Goal: Transaction & Acquisition: Purchase product/service

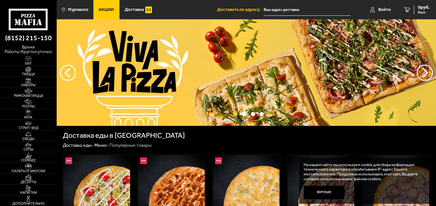
click at [101, 5] on link "Акции" at bounding box center [106, 9] width 26 height 19
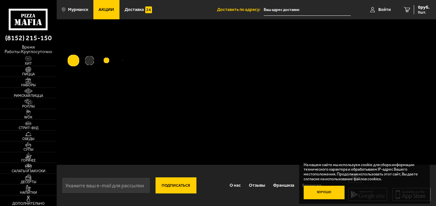
click at [327, 191] on button "Хорошо" at bounding box center [324, 193] width 41 height 14
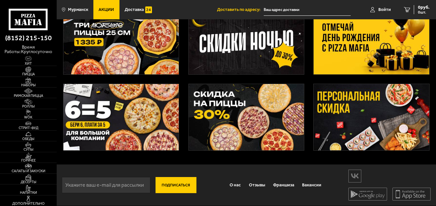
scroll to position [21, 0]
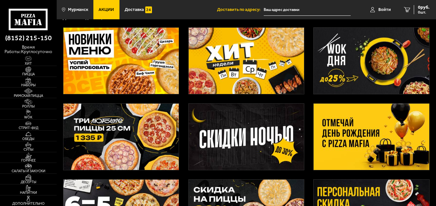
click at [255, 77] on img at bounding box center [247, 61] width 116 height 66
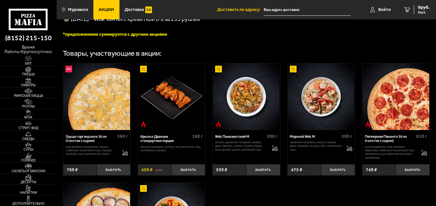
scroll to position [258, 0]
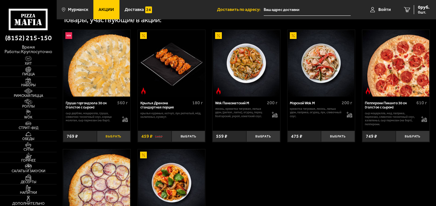
click at [112, 142] on button "Выбрать" at bounding box center [114, 136] width 34 height 11
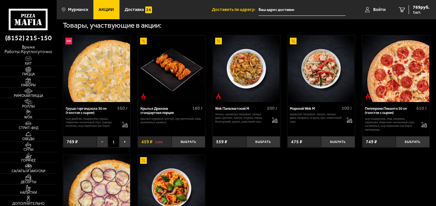
scroll to position [290, 0]
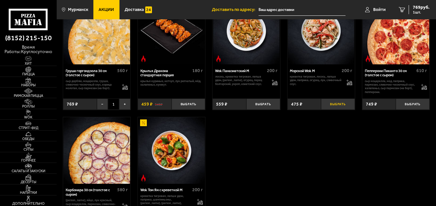
click at [338, 110] on button "Выбрать" at bounding box center [338, 104] width 34 height 11
click at [417, 11] on span "2 шт." at bounding box center [420, 12] width 19 height 4
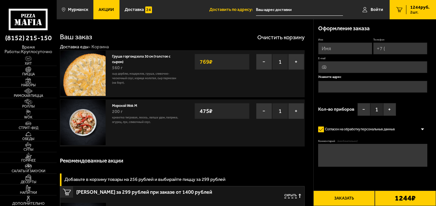
click at [29, 11] on icon at bounding box center [28, 20] width 39 height 22
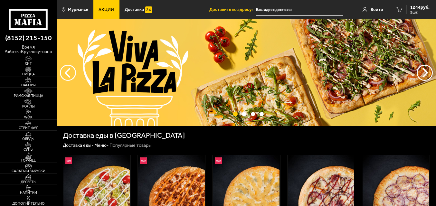
click at [103, 11] on span "Акции" at bounding box center [106, 9] width 15 height 5
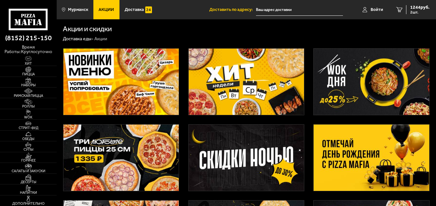
click at [223, 87] on img at bounding box center [247, 82] width 116 height 66
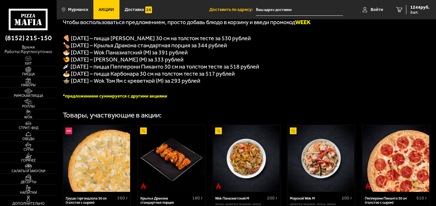
scroll to position [129, 0]
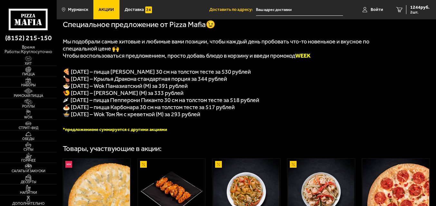
click at [307, 58] on b "WEEK" at bounding box center [303, 55] width 15 height 7
copy b "WEEK"
click at [417, 9] on span "1244 руб." at bounding box center [420, 7] width 19 height 5
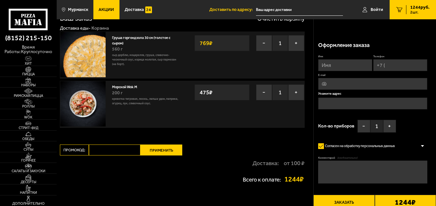
scroll to position [64, 0]
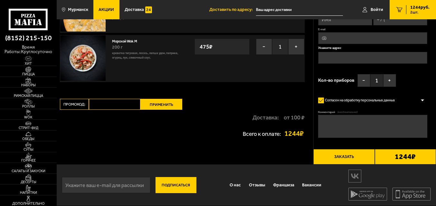
paste input "WEEK"
type input "WEEK"
click at [154, 106] on button "Применить" at bounding box center [162, 104] width 42 height 11
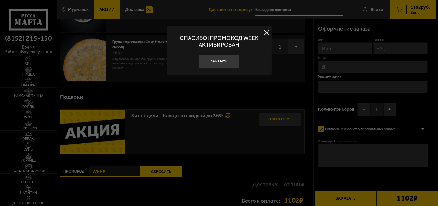
click at [266, 33] on button at bounding box center [267, 33] width 10 height 10
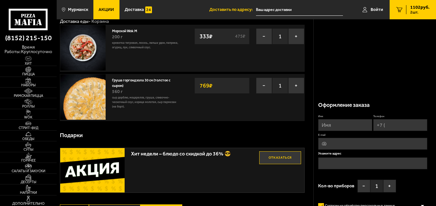
scroll to position [129, 0]
